Goal: Task Accomplishment & Management: Manage account settings

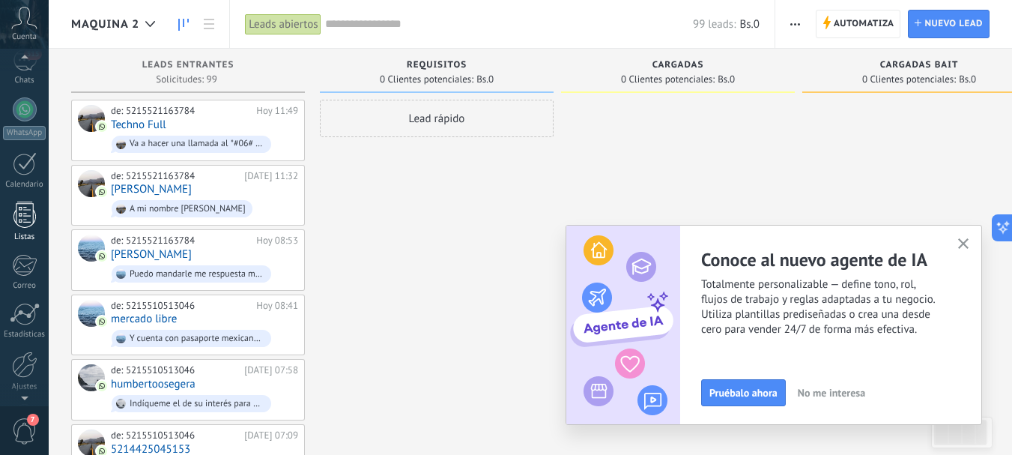
scroll to position [150, 0]
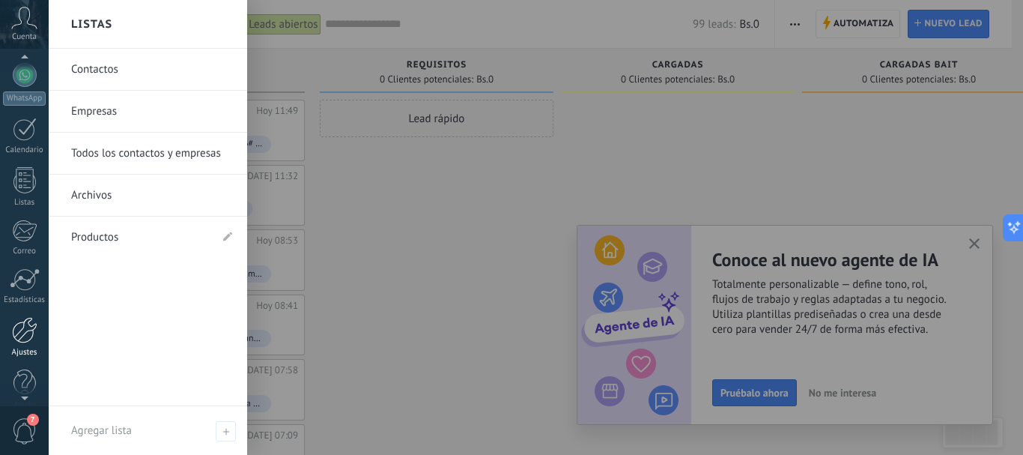
click at [30, 327] on div at bounding box center [24, 330] width 25 height 26
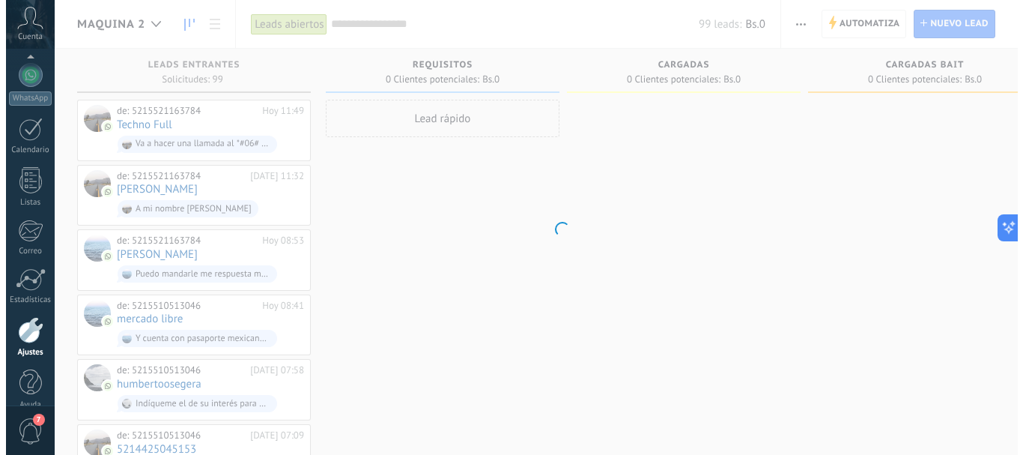
scroll to position [169, 0]
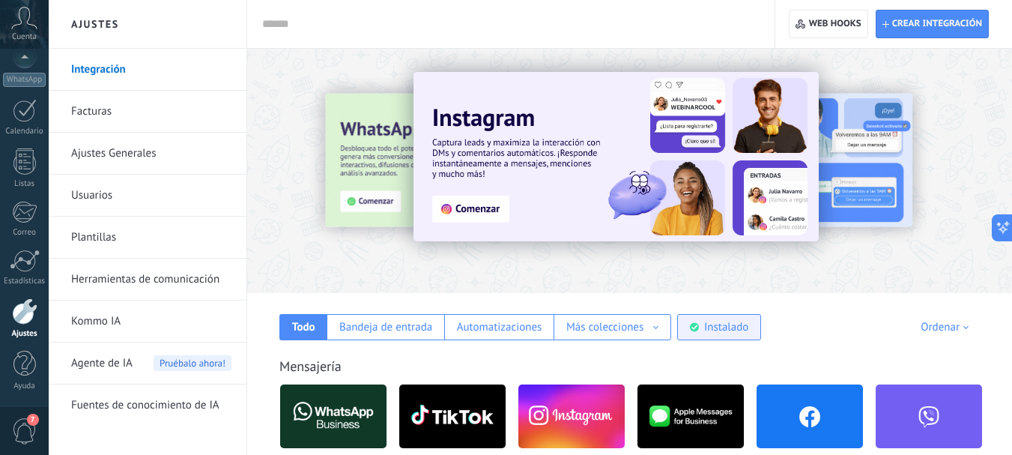
click at [731, 333] on div "Instalado" at bounding box center [726, 327] width 44 height 14
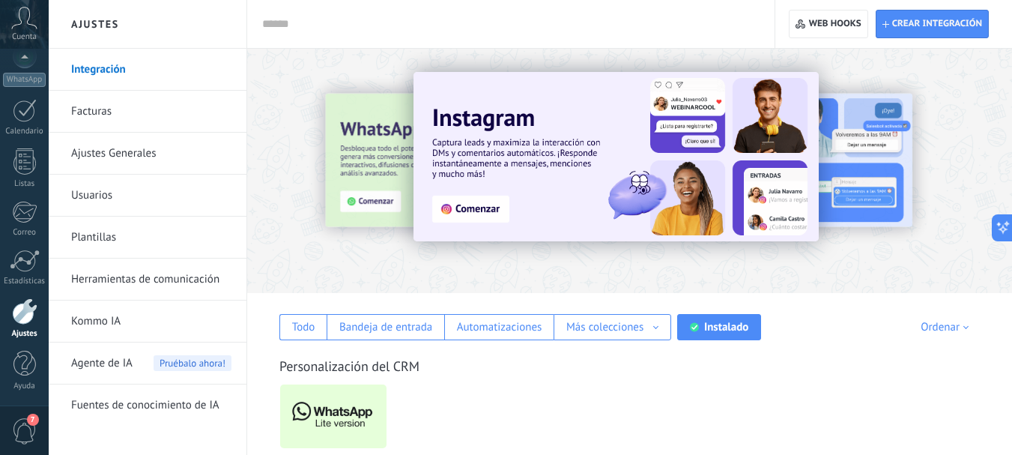
click at [351, 406] on img at bounding box center [333, 416] width 106 height 73
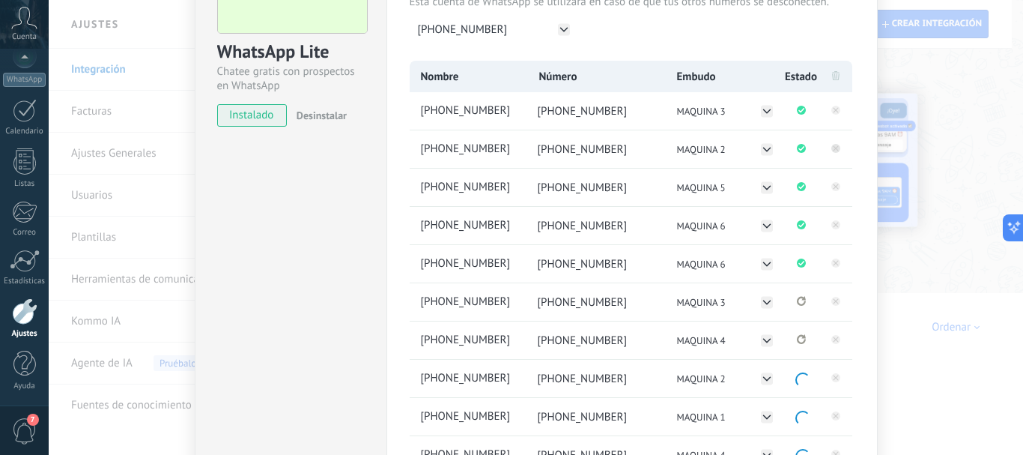
scroll to position [150, 0]
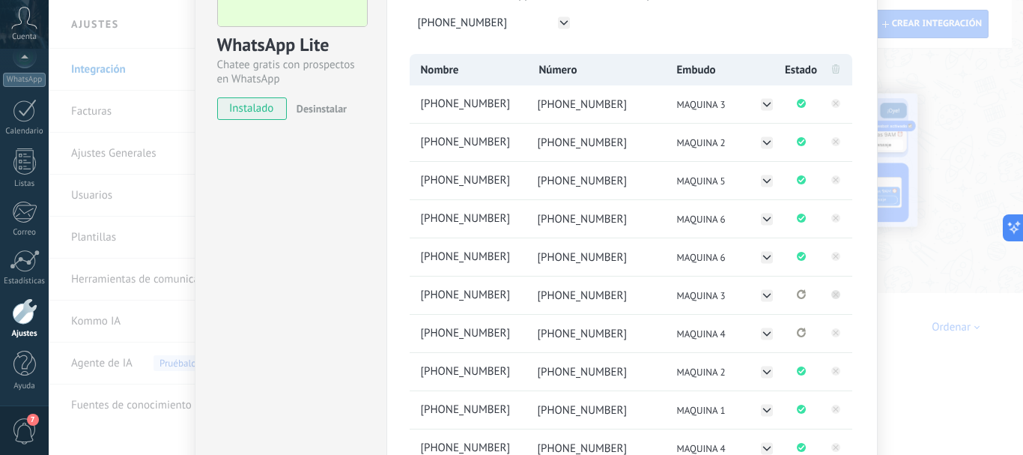
click at [833, 292] on icon at bounding box center [835, 293] width 5 height 5
click at [833, 288] on icon at bounding box center [836, 294] width 18 height 18
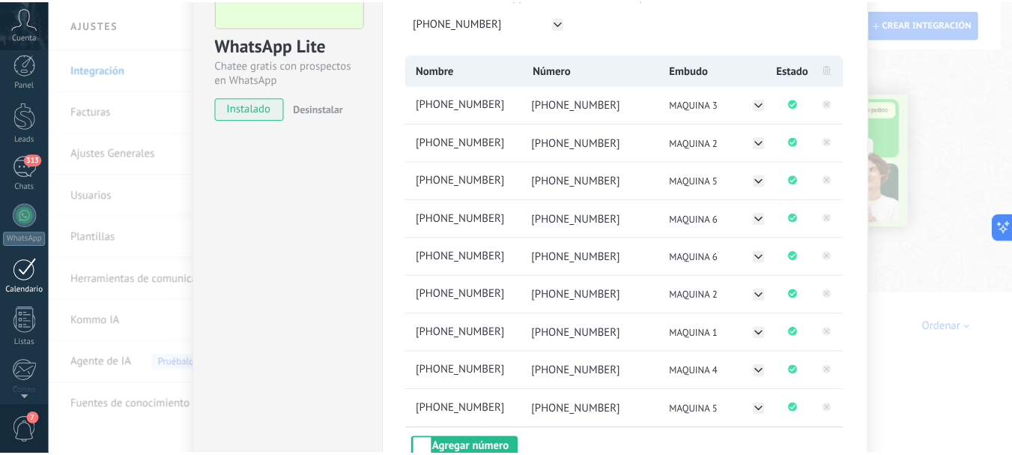
scroll to position [0, 0]
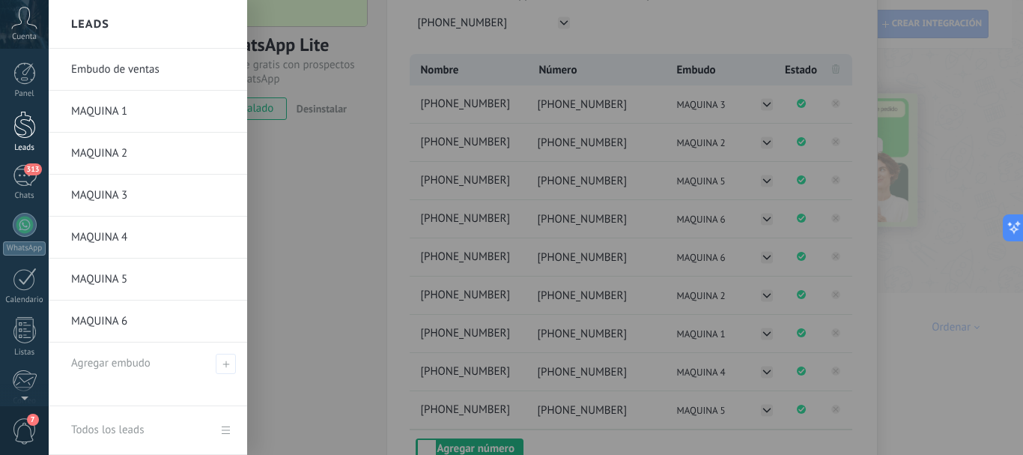
click at [25, 115] on div at bounding box center [24, 125] width 22 height 28
